Goal: Feedback & Contribution: Submit feedback/report problem

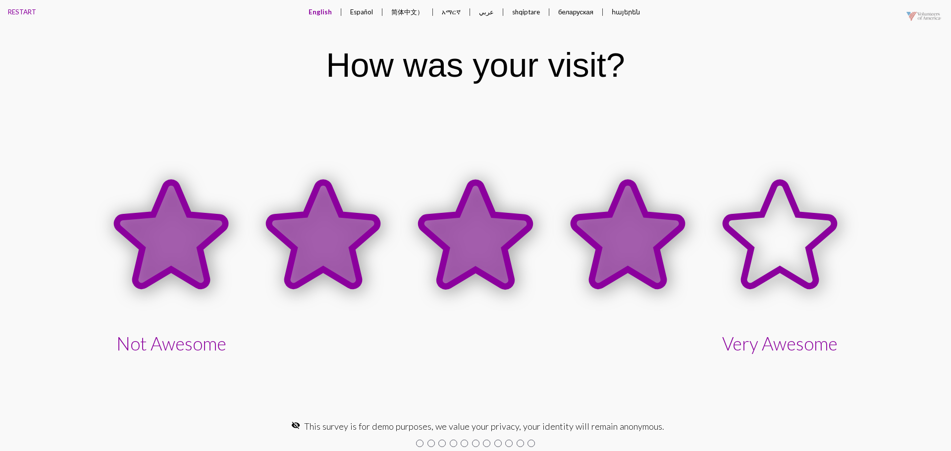
click at [626, 244] on icon at bounding box center [627, 234] width 108 height 103
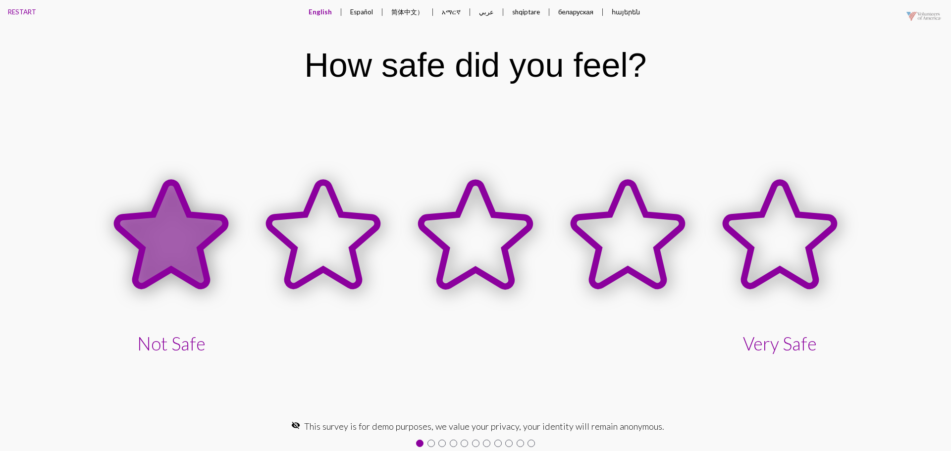
click at [164, 250] on icon at bounding box center [171, 234] width 108 height 103
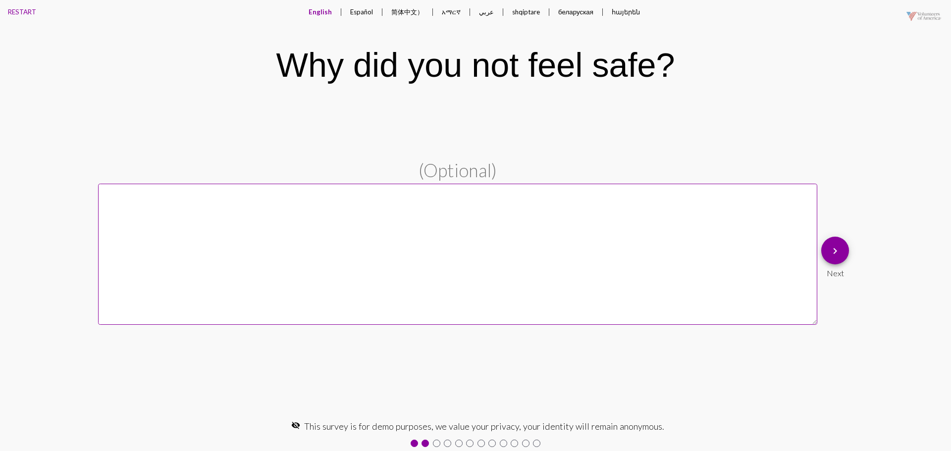
click at [335, 240] on textarea at bounding box center [457, 254] width 719 height 141
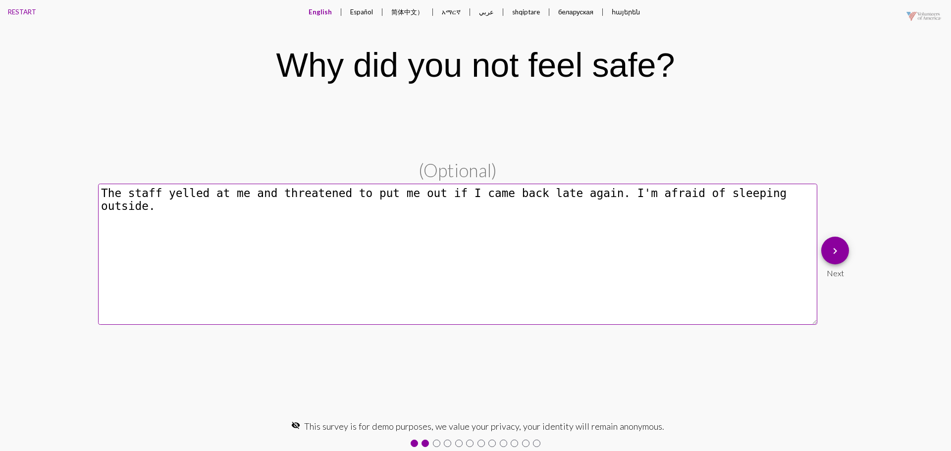
type textarea "The staff yelled at me and threatened to put me out if I came back late again. …"
click at [832, 253] on mat-icon "keyboard_arrow_right" at bounding box center [835, 251] width 12 height 12
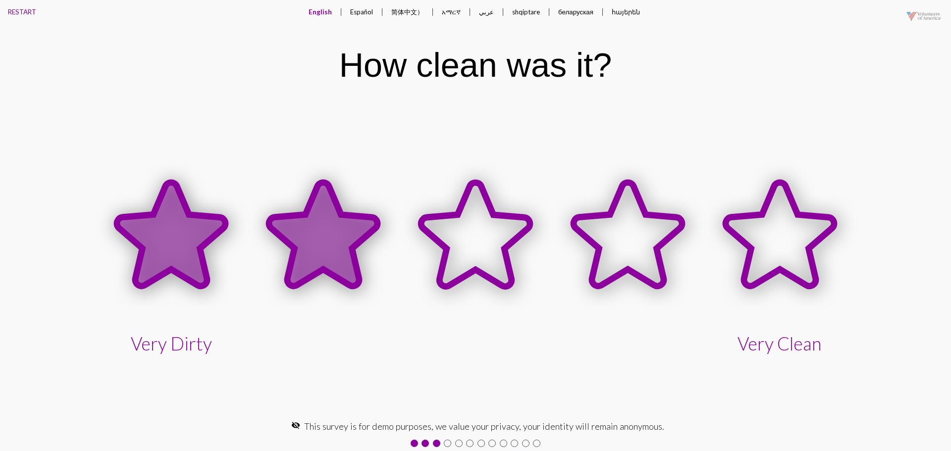
click at [340, 251] on icon at bounding box center [323, 234] width 108 height 103
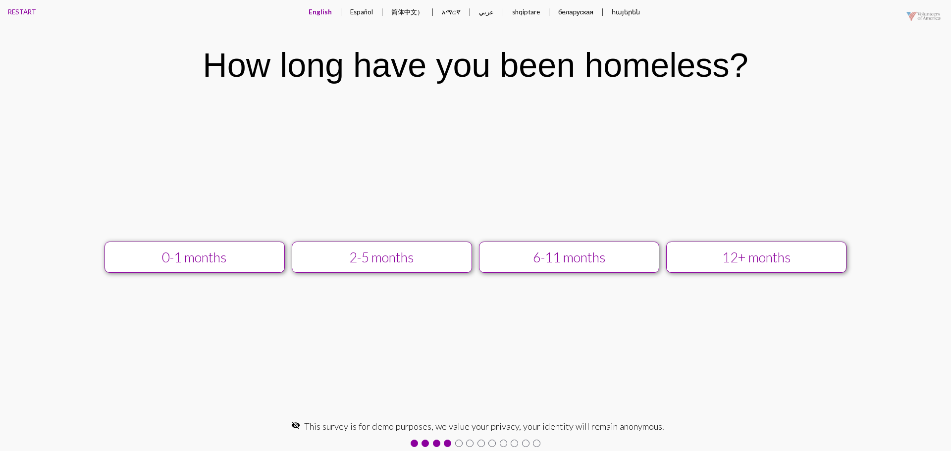
click at [735, 256] on div "12+ months" at bounding box center [755, 257] width 161 height 16
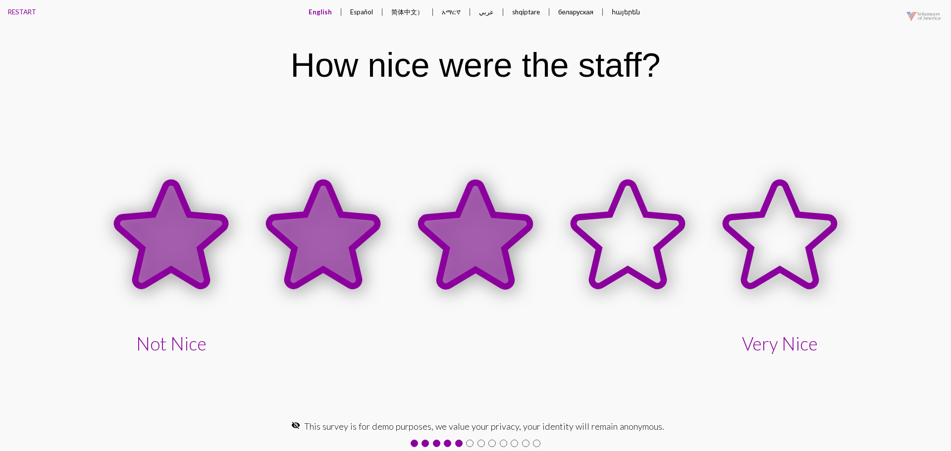
click at [461, 228] on icon at bounding box center [475, 234] width 108 height 103
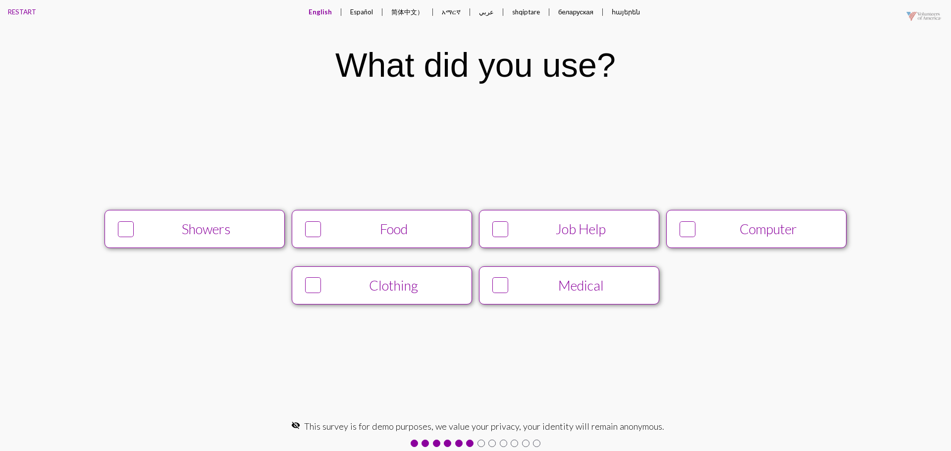
click at [252, 233] on div "Showers" at bounding box center [207, 229] width 138 height 16
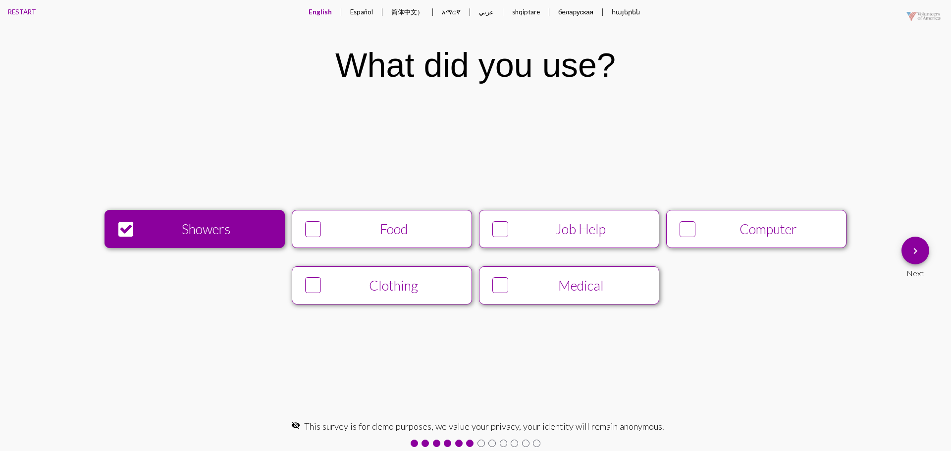
click at [376, 225] on div "Food" at bounding box center [394, 229] width 138 height 16
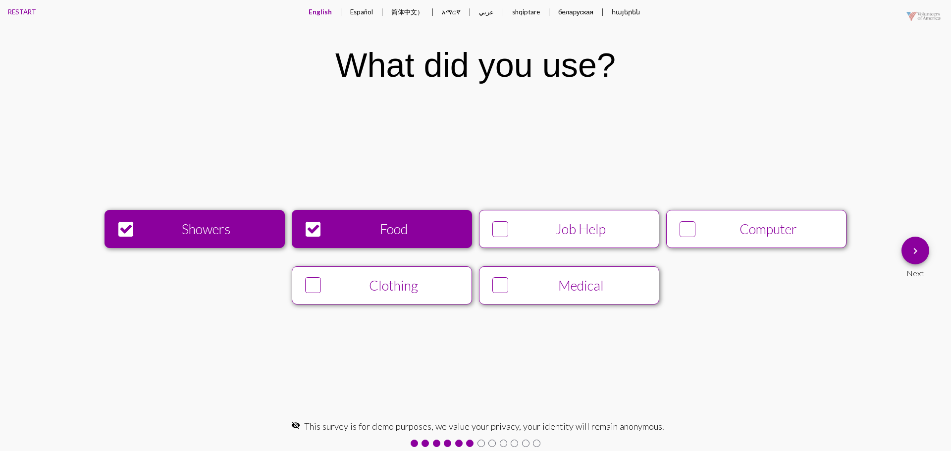
click at [560, 285] on div "Medical" at bounding box center [581, 285] width 138 height 16
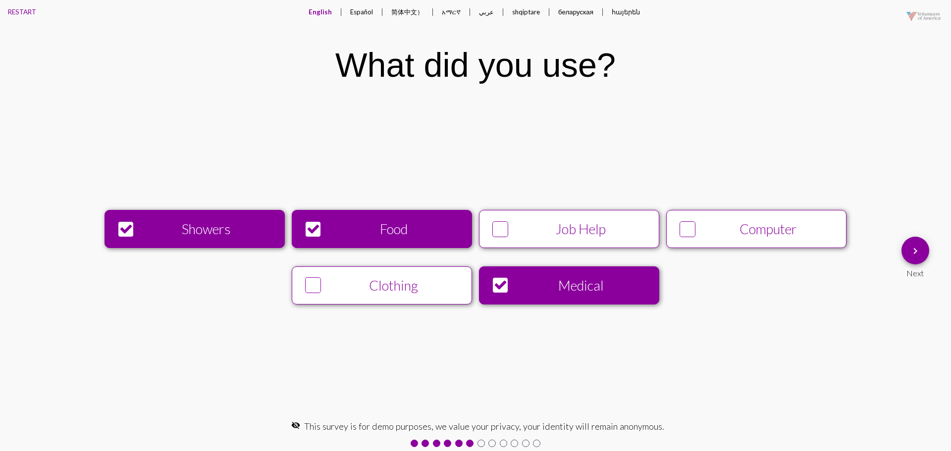
click at [920, 250] on mat-icon "keyboard_arrow_right" at bounding box center [915, 251] width 12 height 12
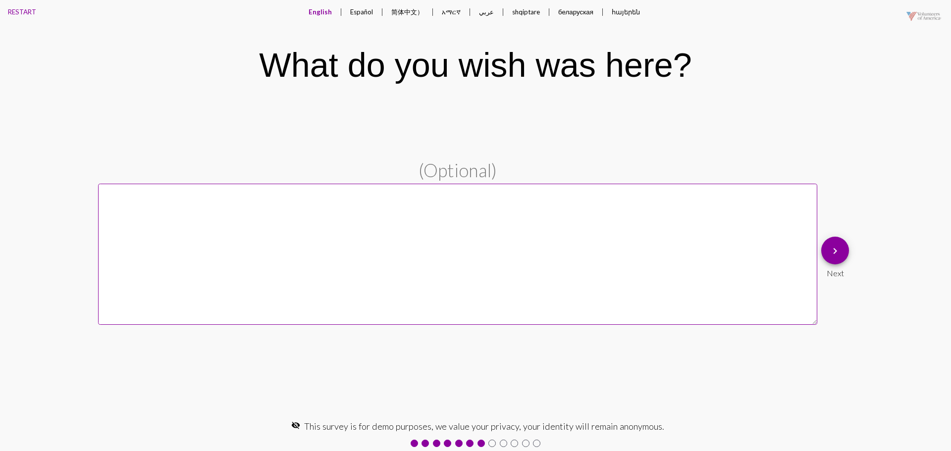
click at [560, 246] on textarea at bounding box center [457, 254] width 719 height 141
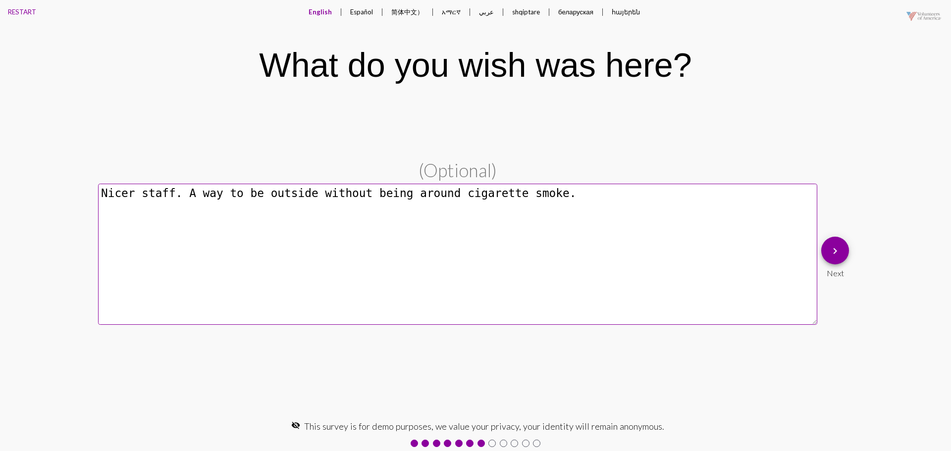
click at [455, 193] on textarea "Nicer staff. A way to be outside without being around cigarette smoke." at bounding box center [457, 254] width 719 height 141
click at [567, 193] on textarea "Nicer staff. A way to be outside without being around cigarette smoke." at bounding box center [457, 254] width 719 height 141
type textarea "Nicer staff. A way to be outside without being around cigarette smoke."
click at [824, 253] on button "keyboard_arrow_right" at bounding box center [835, 251] width 28 height 28
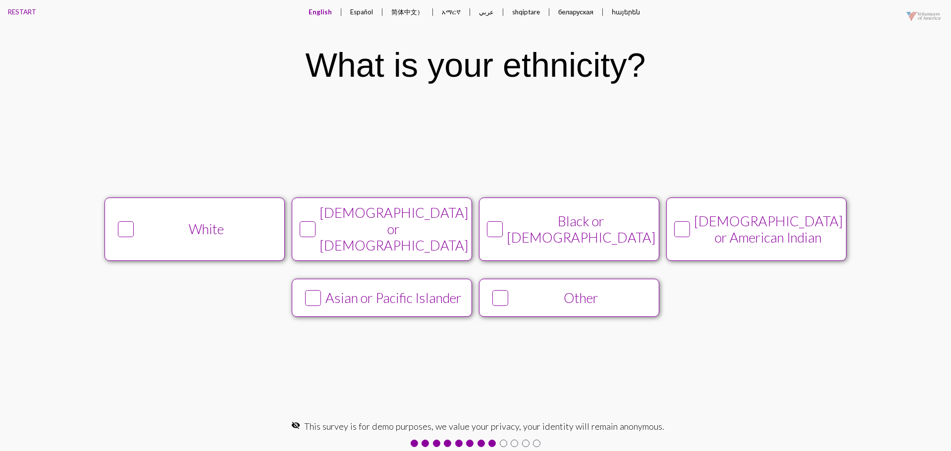
click at [262, 217] on button "White" at bounding box center [194, 229] width 180 height 63
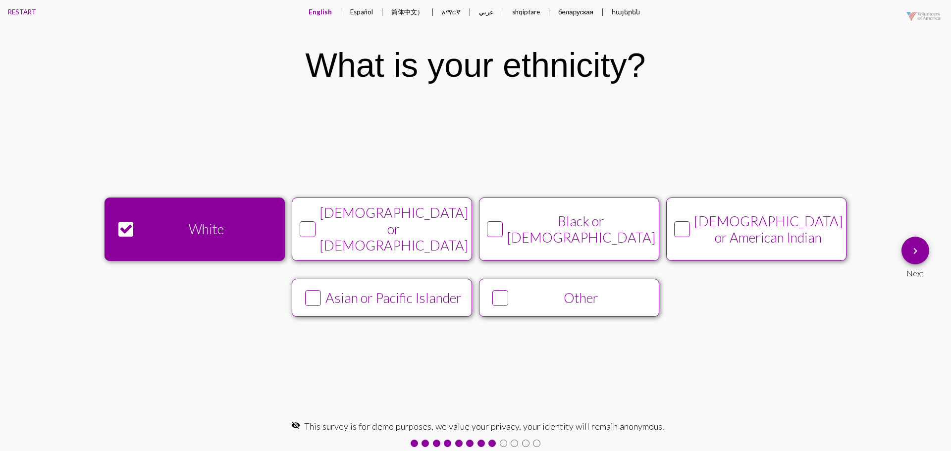
click at [914, 249] on mat-icon "keyboard_arrow_right" at bounding box center [915, 251] width 12 height 12
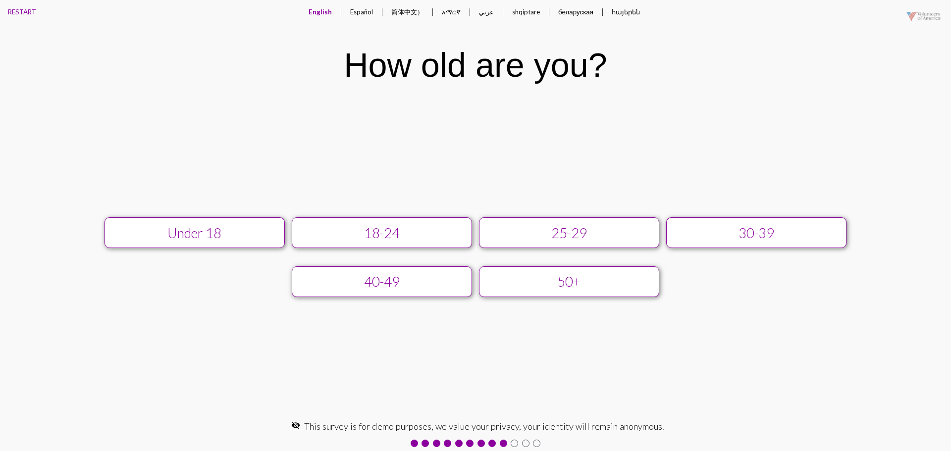
click at [760, 237] on div "30-39" at bounding box center [755, 233] width 161 height 16
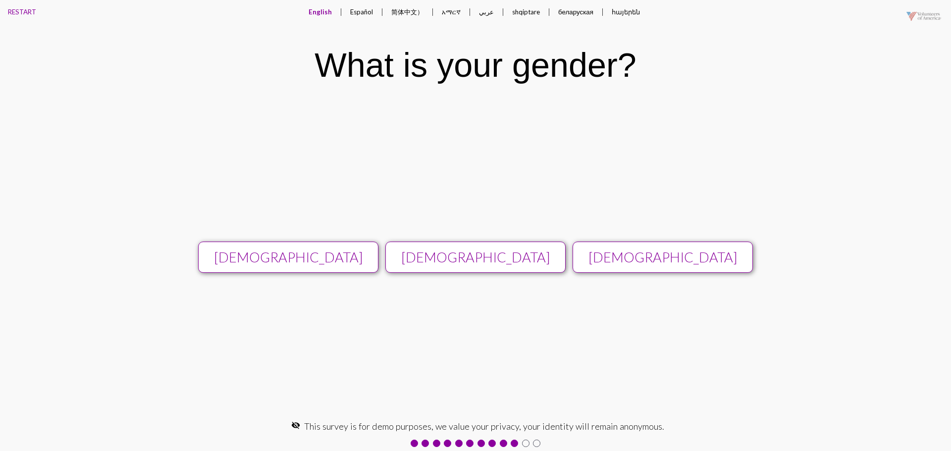
click at [459, 256] on div "[DEMOGRAPHIC_DATA]" at bounding box center [475, 257] width 161 height 16
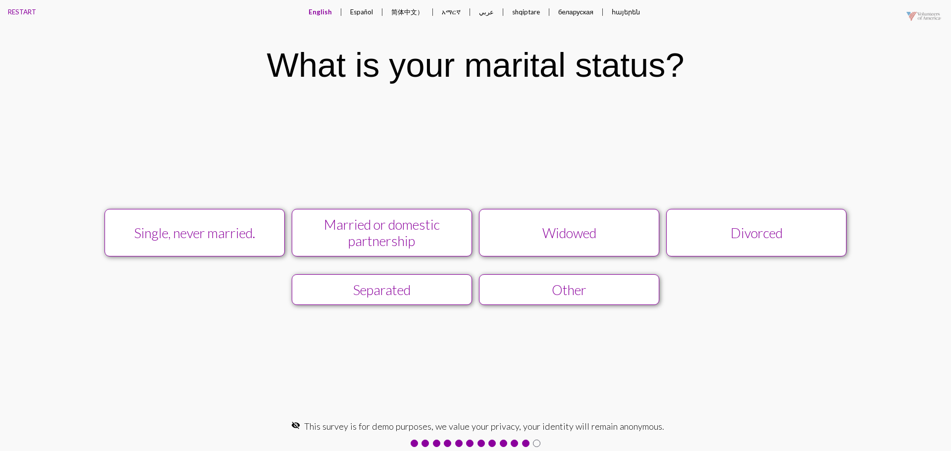
click at [378, 232] on div "Married or domestic partnership" at bounding box center [381, 232] width 161 height 33
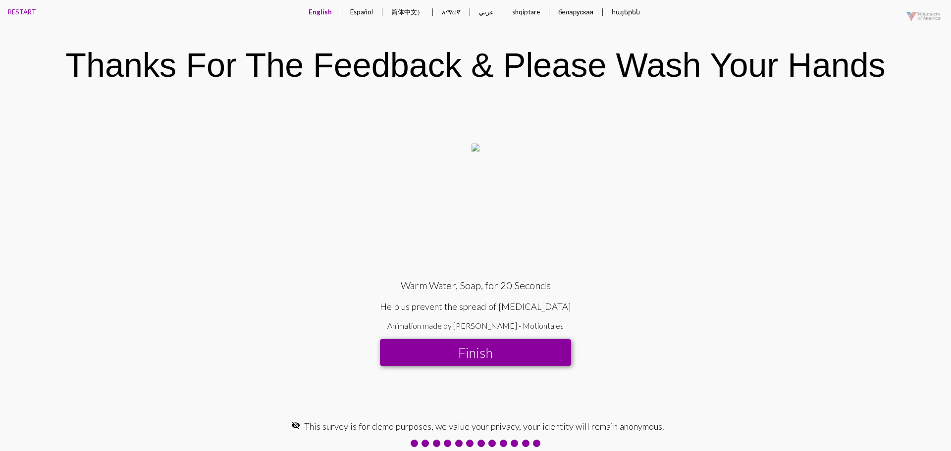
click at [502, 350] on button "Finish" at bounding box center [475, 352] width 191 height 26
